Goal: Transaction & Acquisition: Purchase product/service

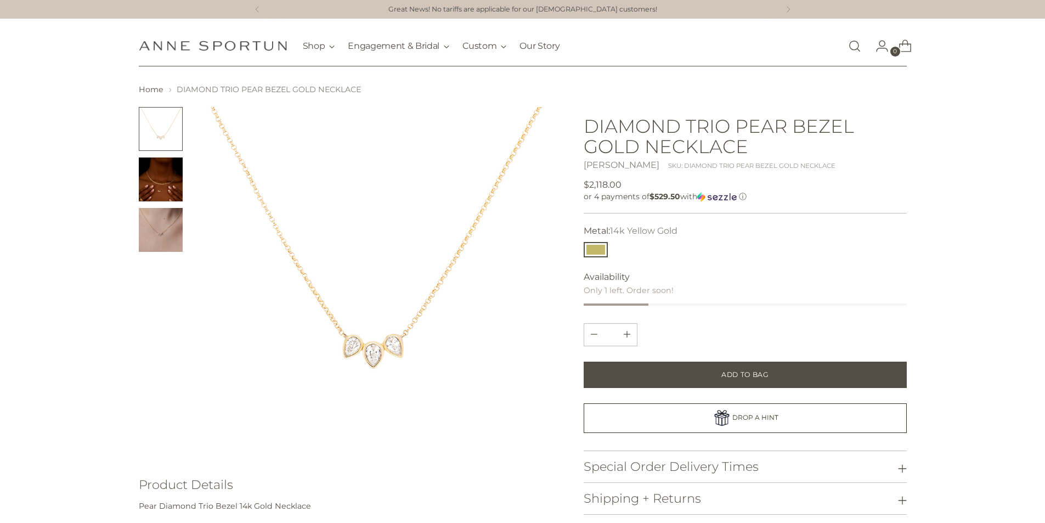
click at [382, 364] on img at bounding box center [374, 283] width 352 height 352
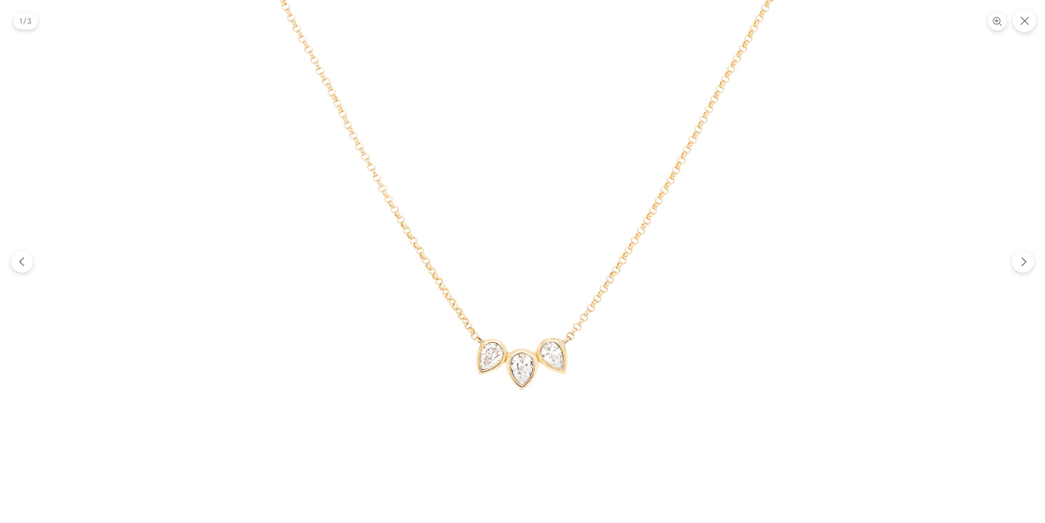
click at [530, 365] on img at bounding box center [522, 261] width 523 height 523
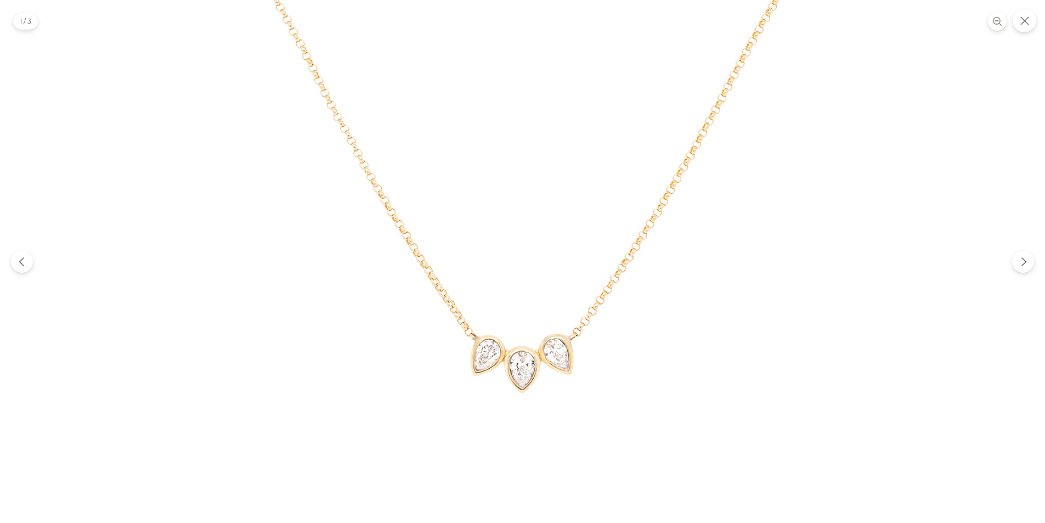
click at [531, 364] on img at bounding box center [522, 247] width 592 height 592
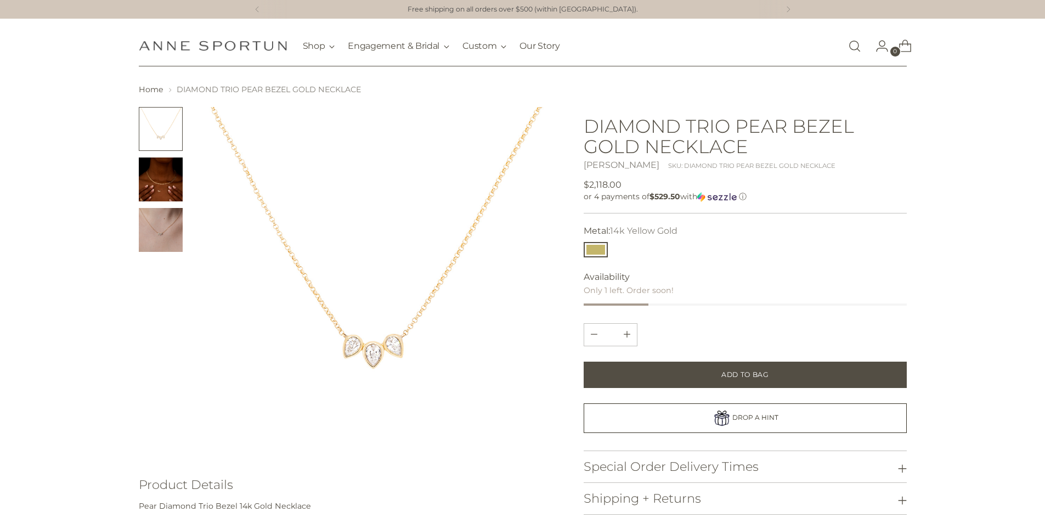
click at [155, 173] on img "Change image to image 2" at bounding box center [161, 179] width 44 height 44
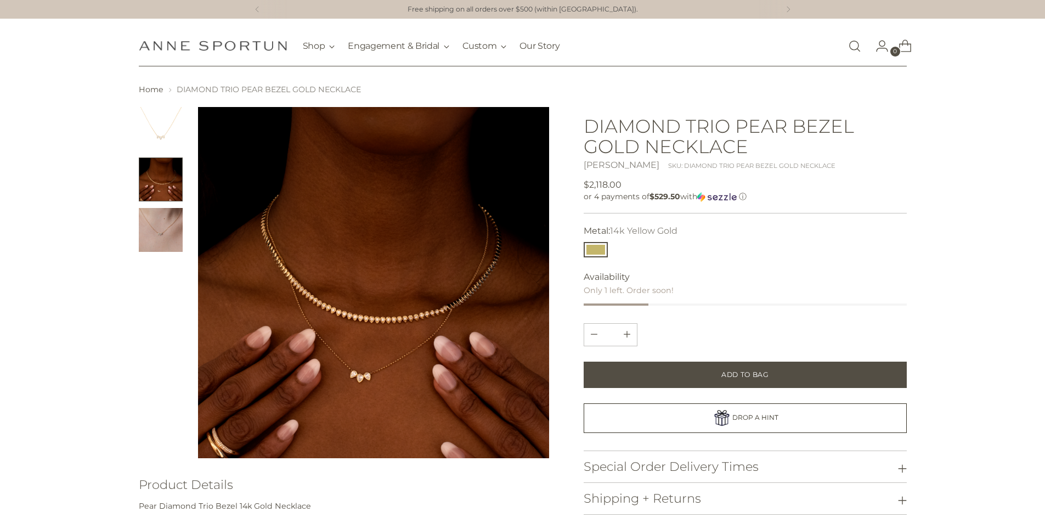
click at [180, 246] on img "Change image to image 3" at bounding box center [161, 230] width 44 height 44
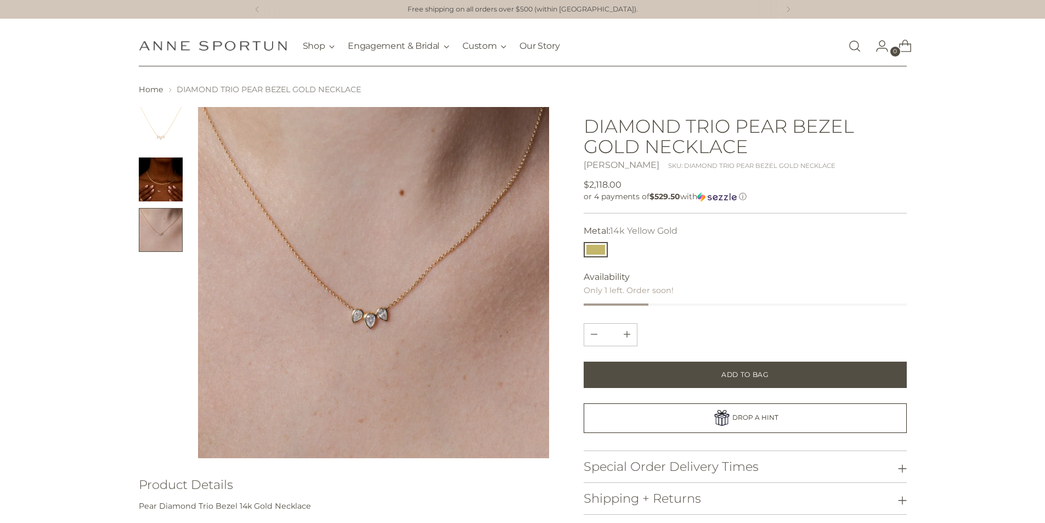
click at [646, 165] on link "[PERSON_NAME]" at bounding box center [621, 165] width 76 height 10
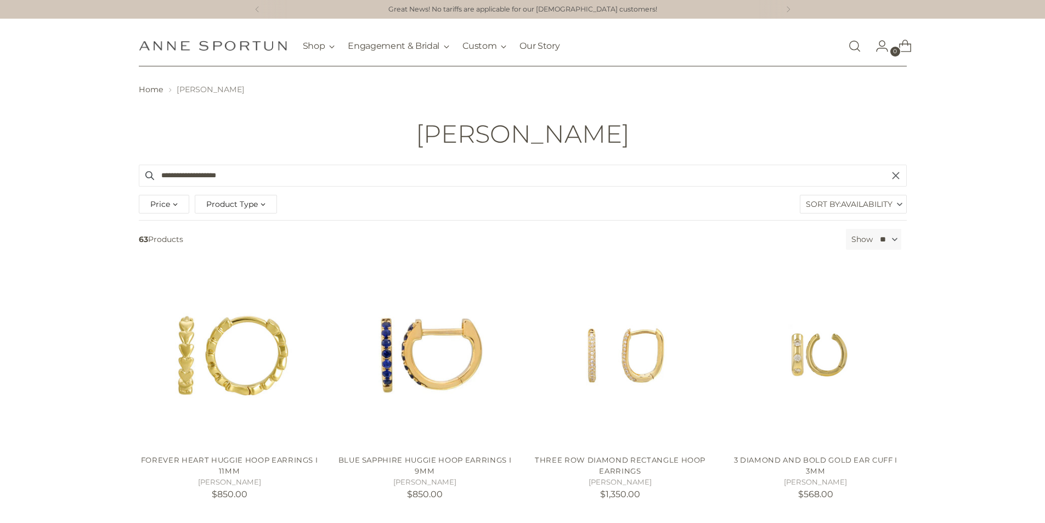
click at [255, 204] on span "Product Type" at bounding box center [232, 204] width 52 height 12
click at [248, 282] on span "Necklace" at bounding box center [233, 279] width 35 height 9
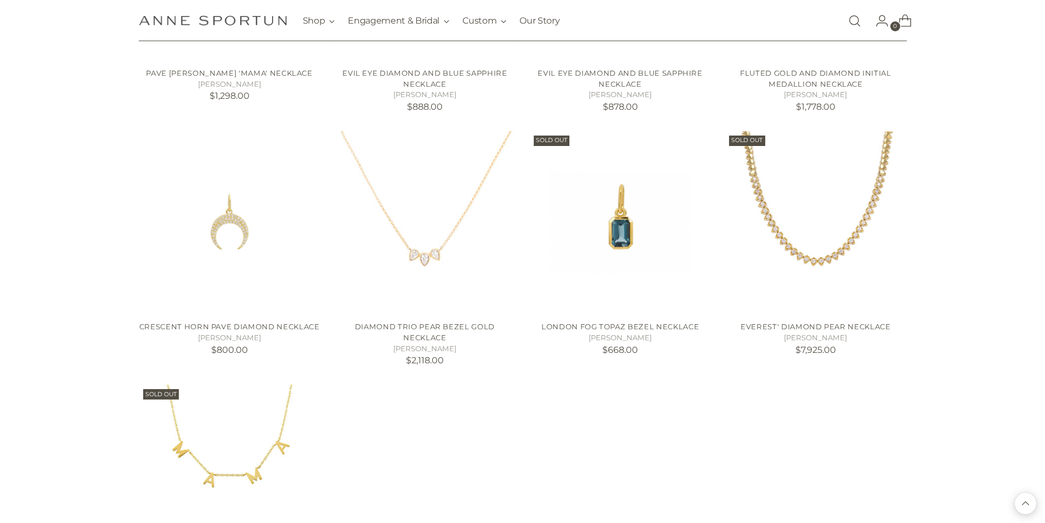
scroll to position [713, 0]
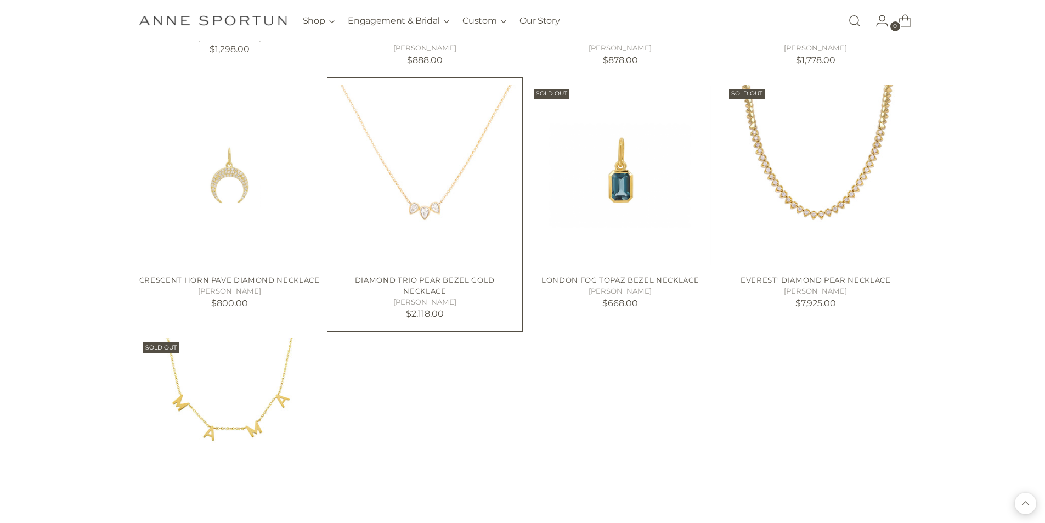
click at [0, 0] on img "DIAMOND TRIO PEAR BEZEL GOLD NECKLACE" at bounding box center [0, 0] width 0 height 0
